Goal: Transaction & Acquisition: Register for event/course

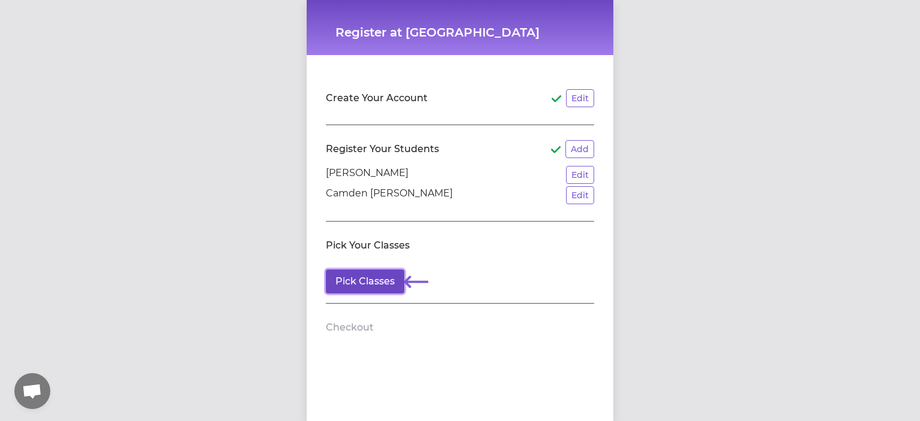
click at [350, 283] on button "Pick Classes" at bounding box center [365, 281] width 78 height 24
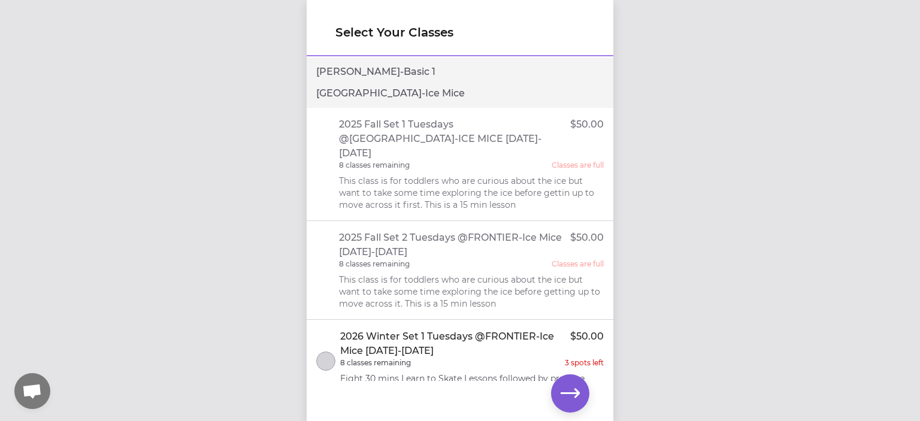
scroll to position [845, 0]
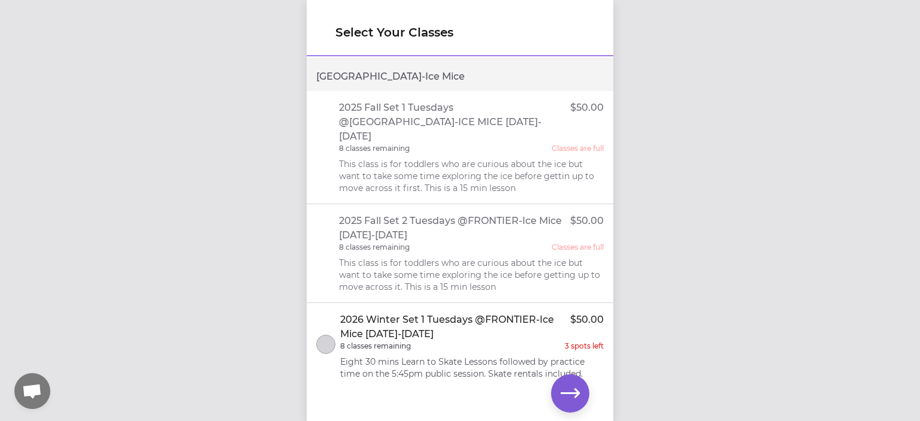
click at [532, 214] on p "2025 Fall Set 2 Tuesdays @FRONTIER-Ice Mice [DATE]-[DATE]" at bounding box center [455, 228] width 232 height 29
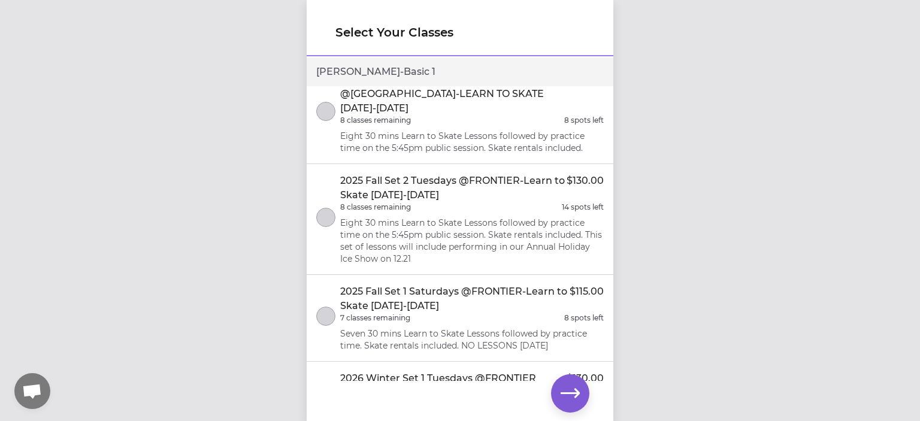
scroll to position [0, 0]
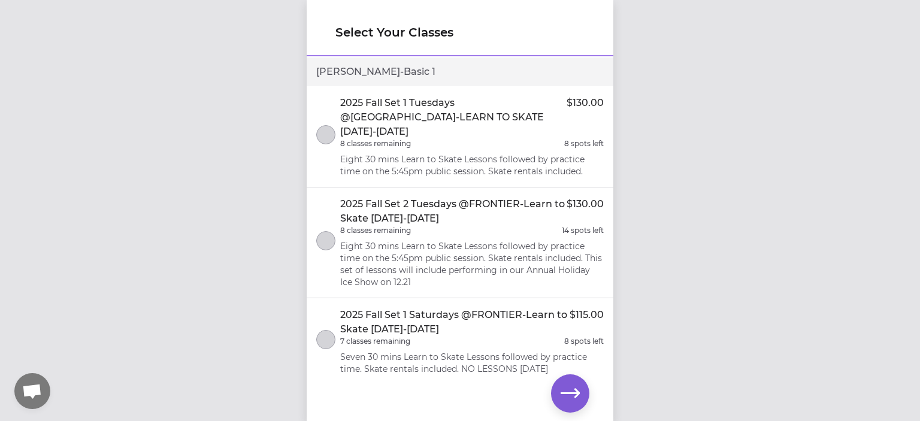
click at [406, 115] on p "2025 Fall Set 1 Tuesdays @[GEOGRAPHIC_DATA]-LEARN TO SKATE [DATE]-[DATE]" at bounding box center [453, 117] width 226 height 43
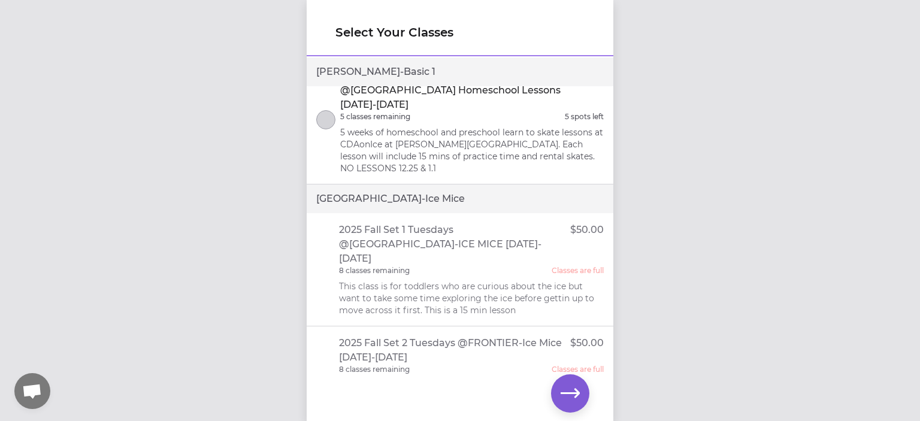
scroll to position [845, 0]
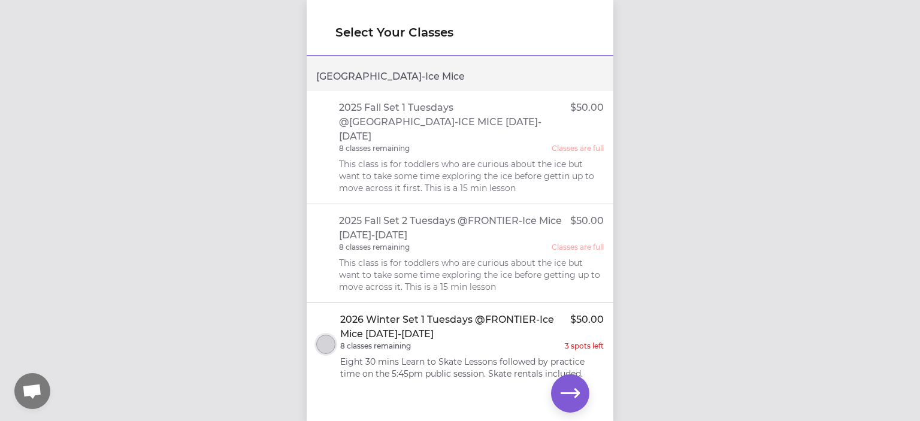
click at [322, 335] on button "select class" at bounding box center [325, 344] width 19 height 19
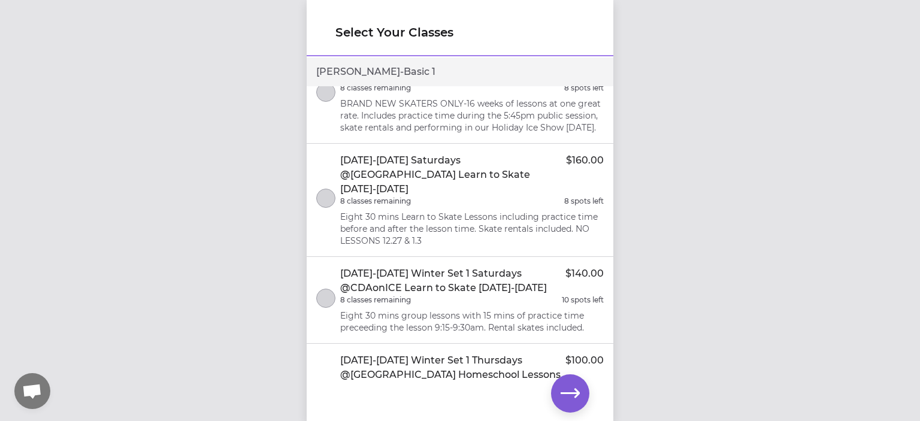
scroll to position [0, 0]
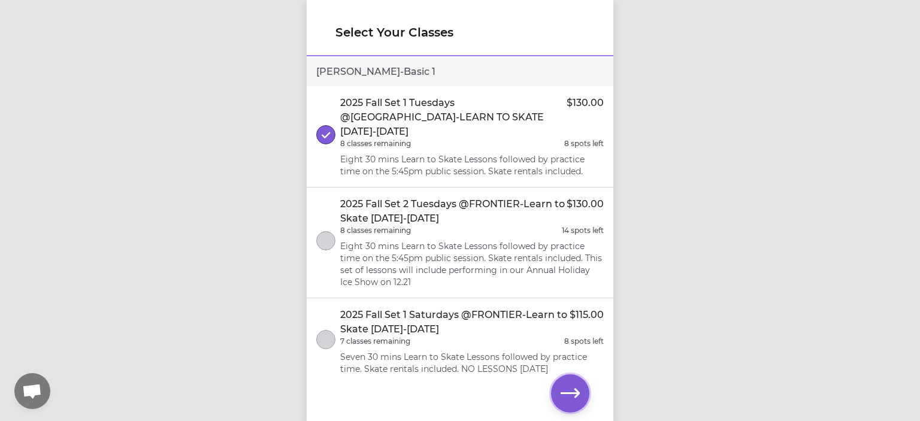
click at [578, 395] on icon "button" at bounding box center [569, 393] width 19 height 9
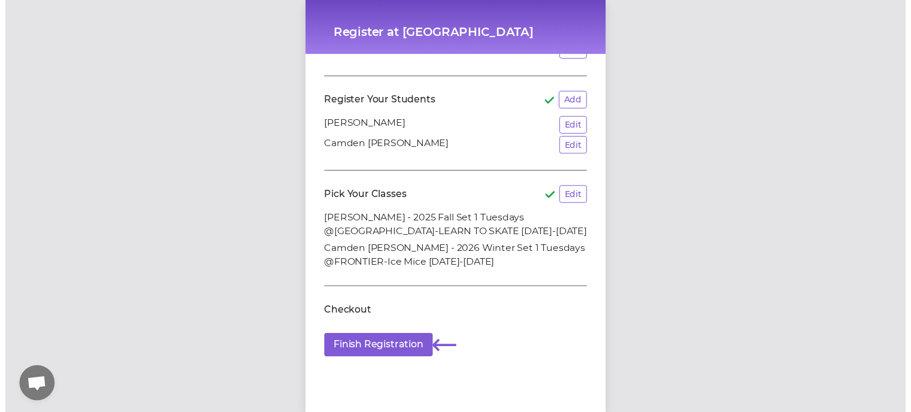
scroll to position [60, 0]
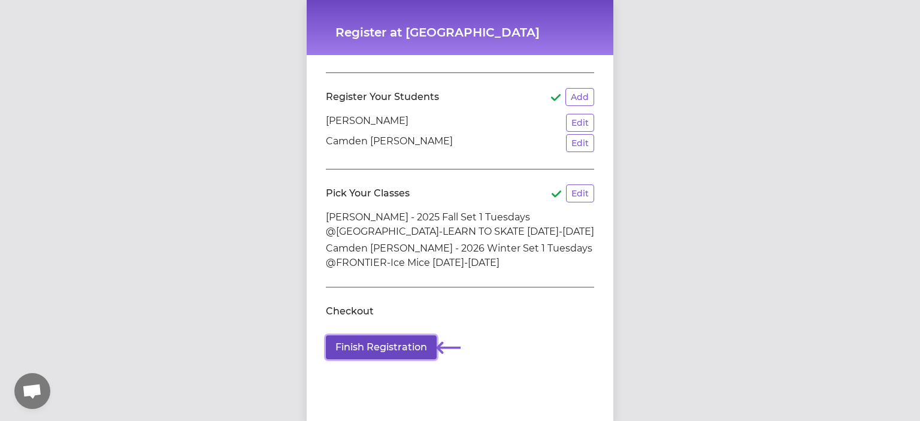
click at [399, 344] on button "Finish Registration" at bounding box center [381, 347] width 111 height 24
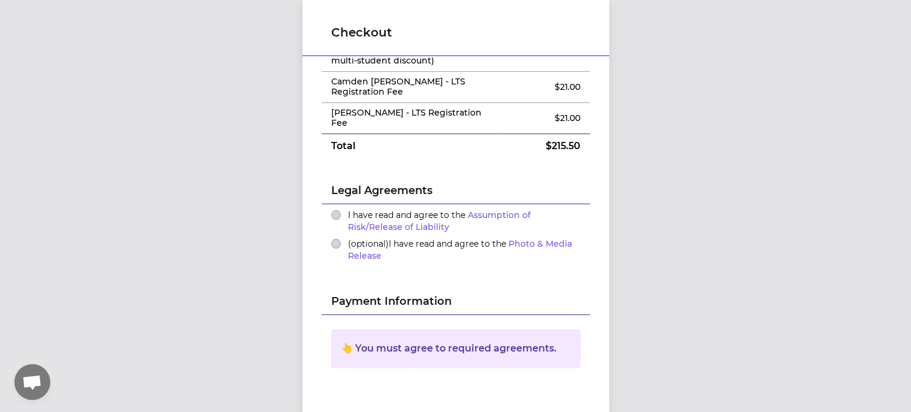
scroll to position [134, 0]
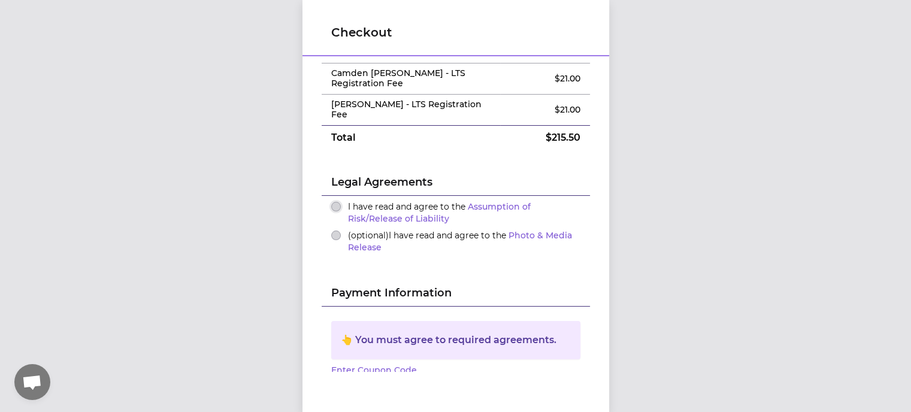
click at [332, 205] on button "I have read and agree to the Assumption of Risk/Release of Liability" at bounding box center [336, 207] width 10 height 10
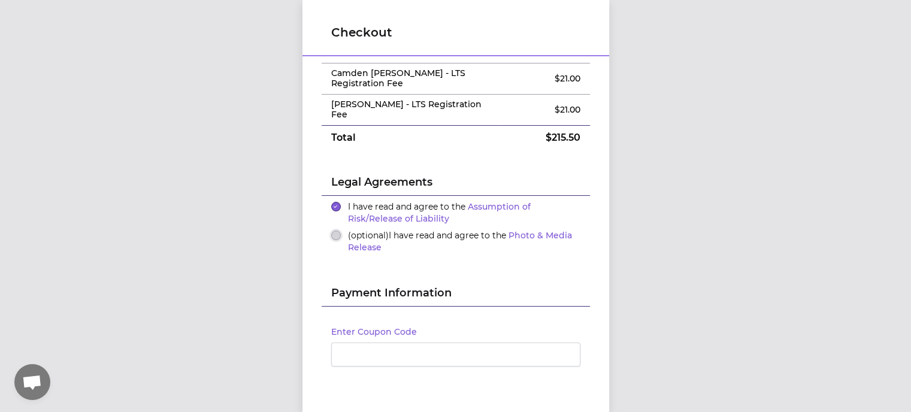
click at [332, 237] on button "(optional) I have read and agree to the Photo & Media Release" at bounding box center [336, 236] width 10 height 10
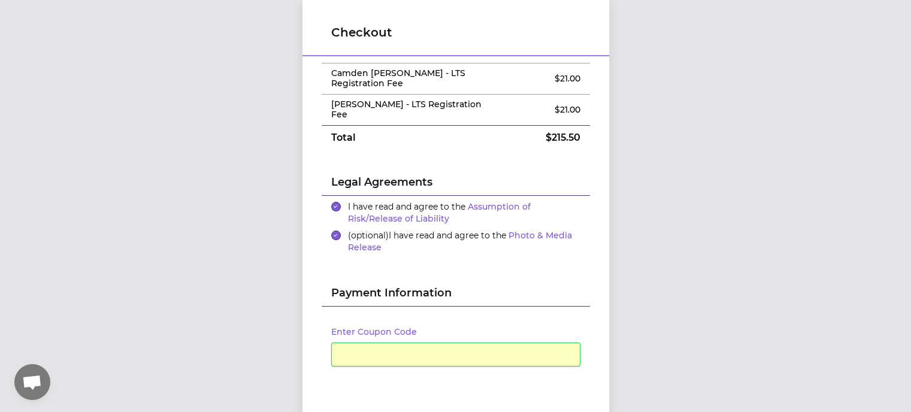
click at [807, 191] on div "Checkout Order Summary Edit Camden Culnane - 2026 Winter Set 1 Tuesdays @FRONTI…" at bounding box center [455, 206] width 911 height 412
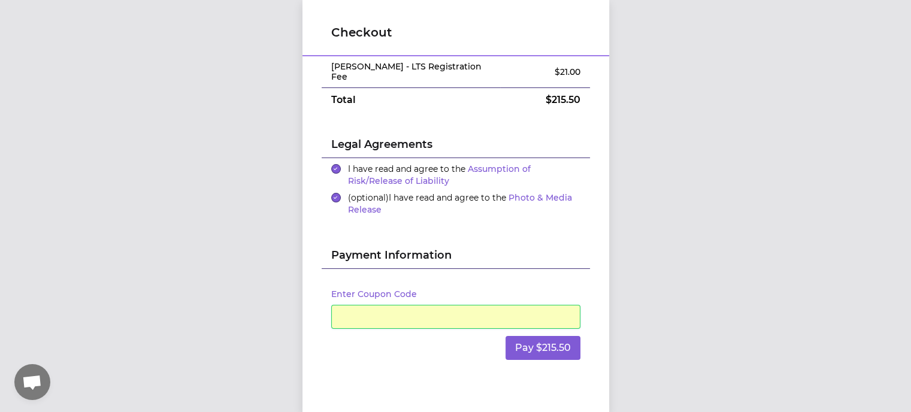
scroll to position [207, 0]
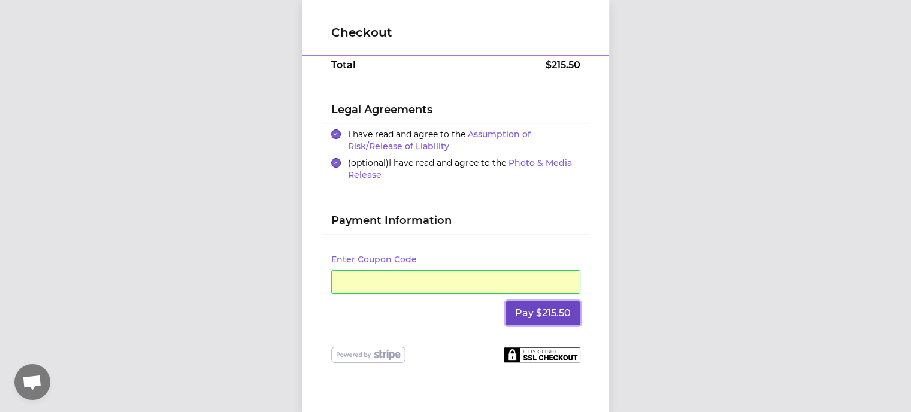
click at [559, 314] on button "Pay $215.50" at bounding box center [542, 313] width 75 height 24
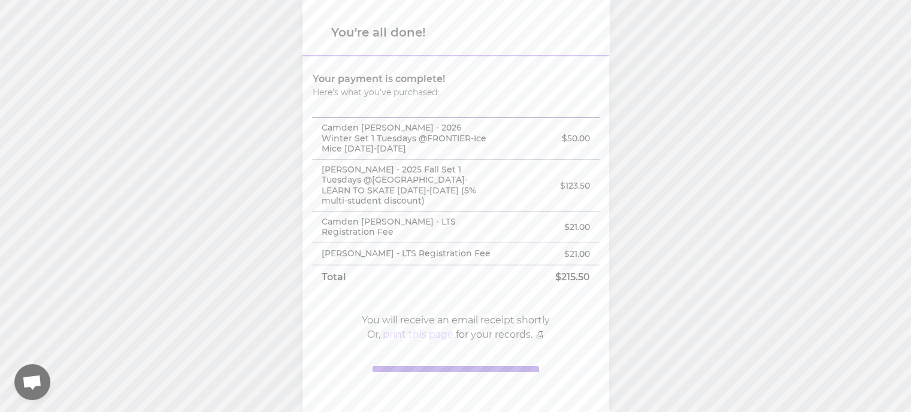
click at [426, 342] on button "print this page" at bounding box center [418, 335] width 71 height 14
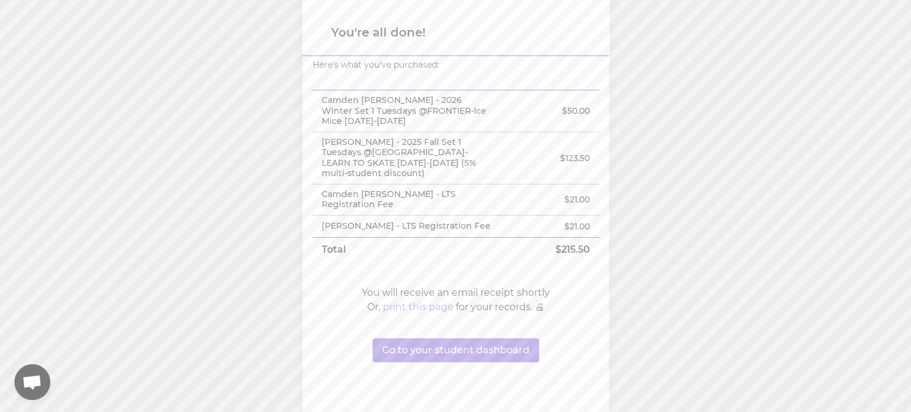
scroll to position [36, 0]
click at [499, 350] on button "Go to your student dashboard" at bounding box center [455, 350] width 166 height 24
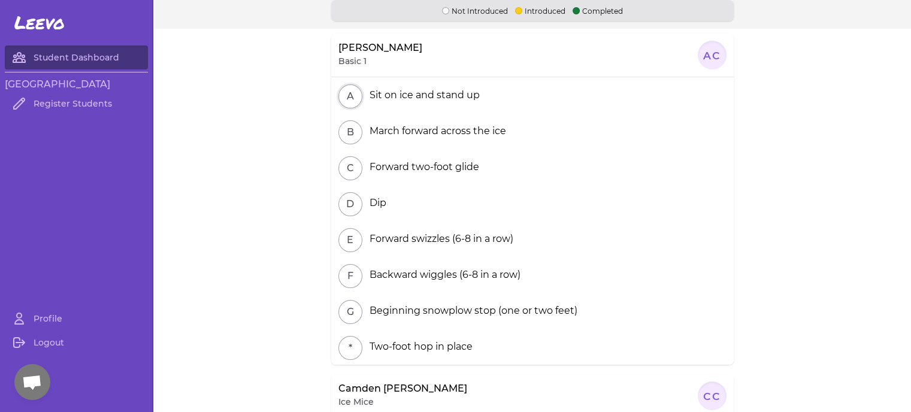
click at [338, 99] on button "A" at bounding box center [350, 96] width 24 height 24
click at [347, 92] on button "A" at bounding box center [350, 96] width 24 height 24
click at [338, 93] on button "A" at bounding box center [350, 96] width 24 height 24
click at [465, 13] on p "Not Introduced" at bounding box center [475, 10] width 66 height 11
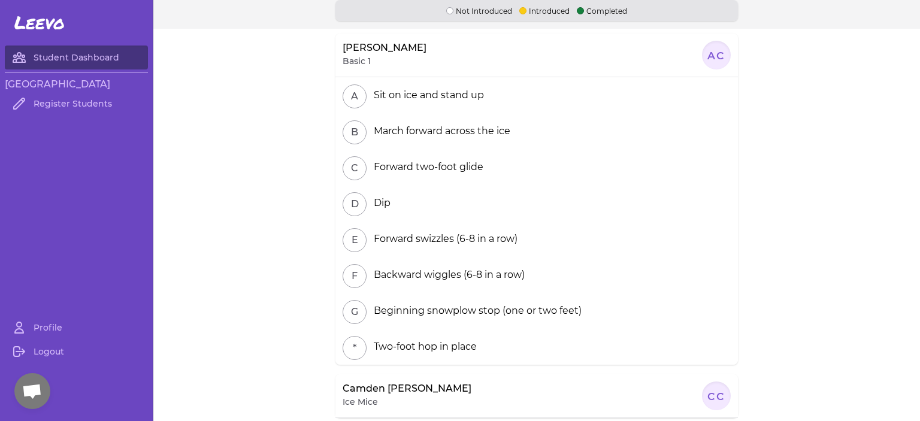
click at [34, 392] on span "Open chat" at bounding box center [32, 392] width 20 height 17
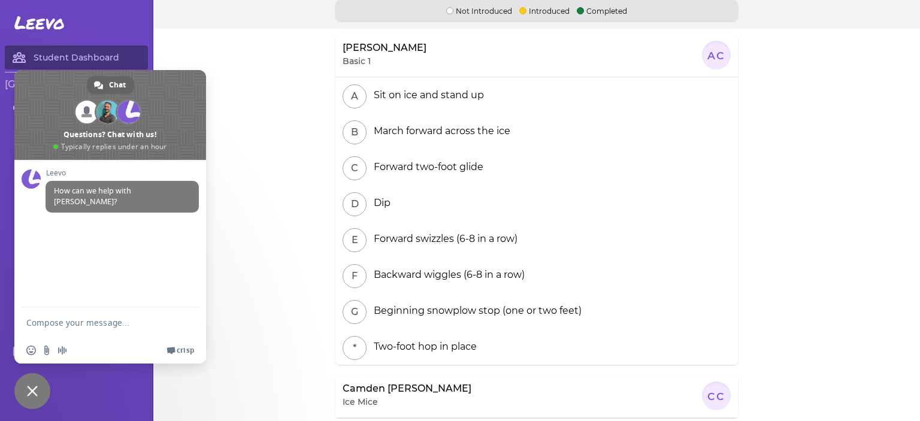
click at [29, 394] on span "Close chat" at bounding box center [32, 391] width 11 height 11
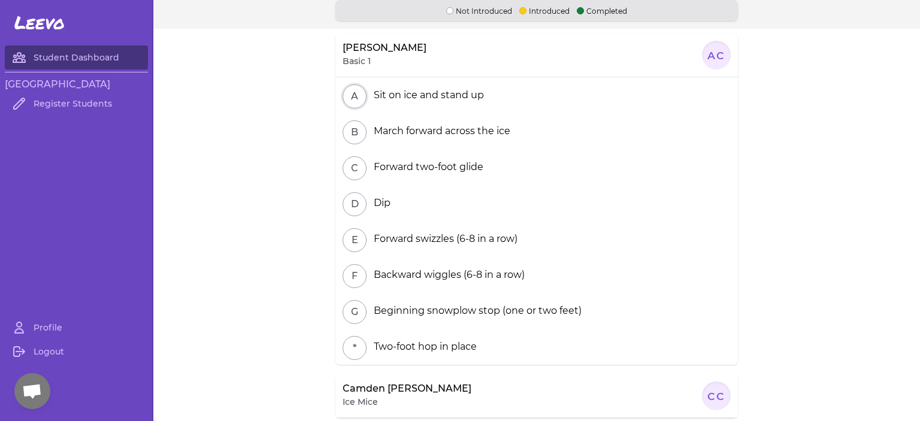
click at [345, 88] on button "A" at bounding box center [355, 96] width 24 height 24
drag, startPoint x: 348, startPoint y: 134, endPoint x: 292, endPoint y: 148, distance: 58.1
click at [292, 148] on section "[PERSON_NAME] Basic 1 AC A Sit on ice and stand up B March forward across the i…" at bounding box center [536, 210] width 766 height 363
click at [44, 322] on link "Profile" at bounding box center [76, 328] width 143 height 24
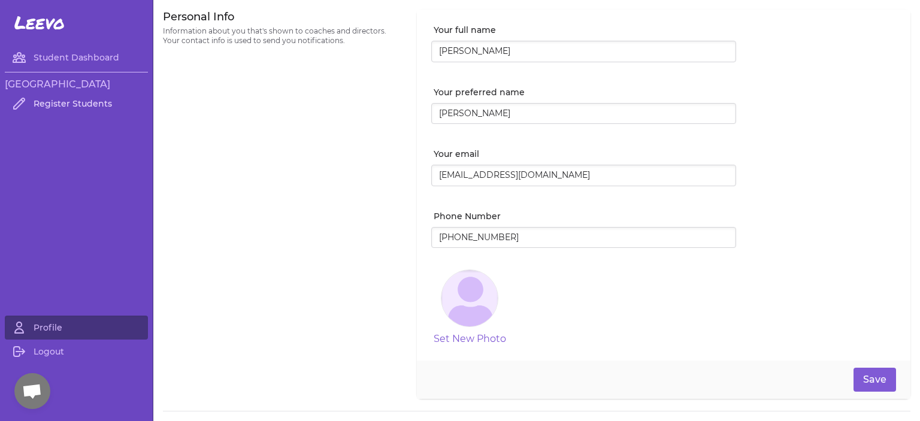
click at [87, 102] on link "Register Students" at bounding box center [76, 104] width 143 height 24
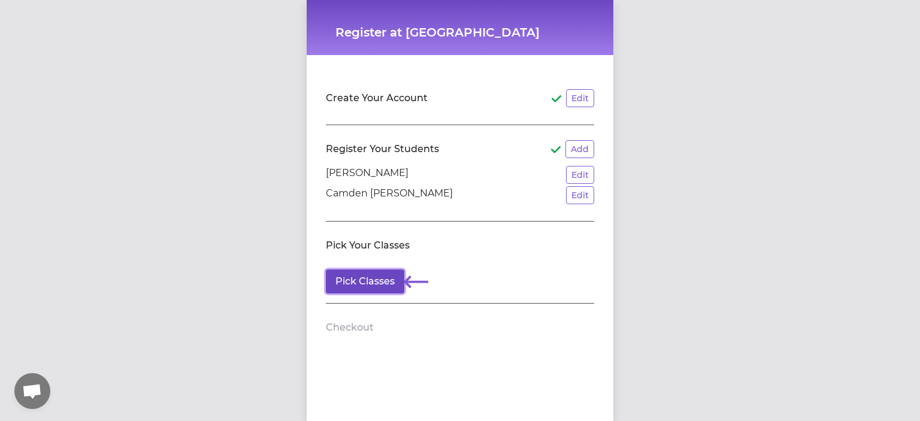
click at [389, 278] on button "Pick Classes" at bounding box center [365, 281] width 78 height 24
